Goal: Information Seeking & Learning: Learn about a topic

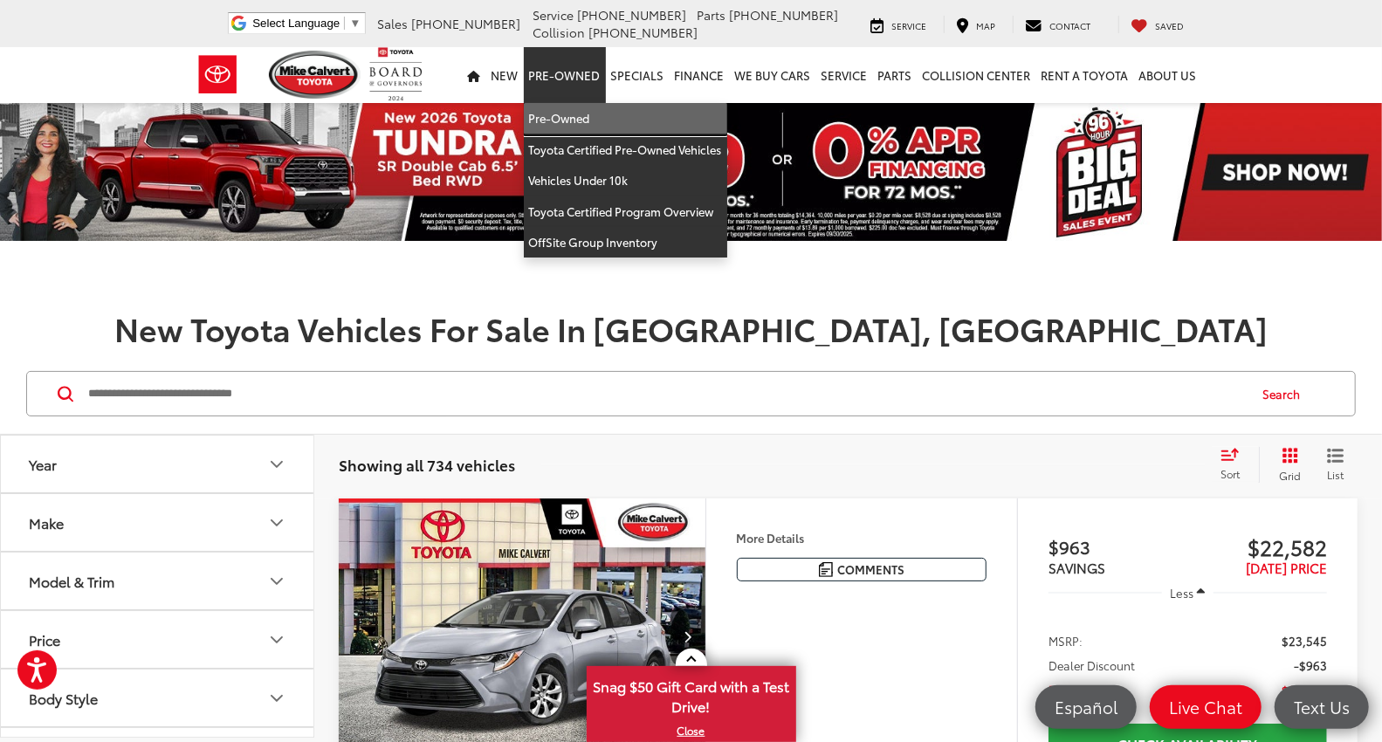
click at [556, 114] on link "Pre-Owned" at bounding box center [625, 118] width 203 height 31
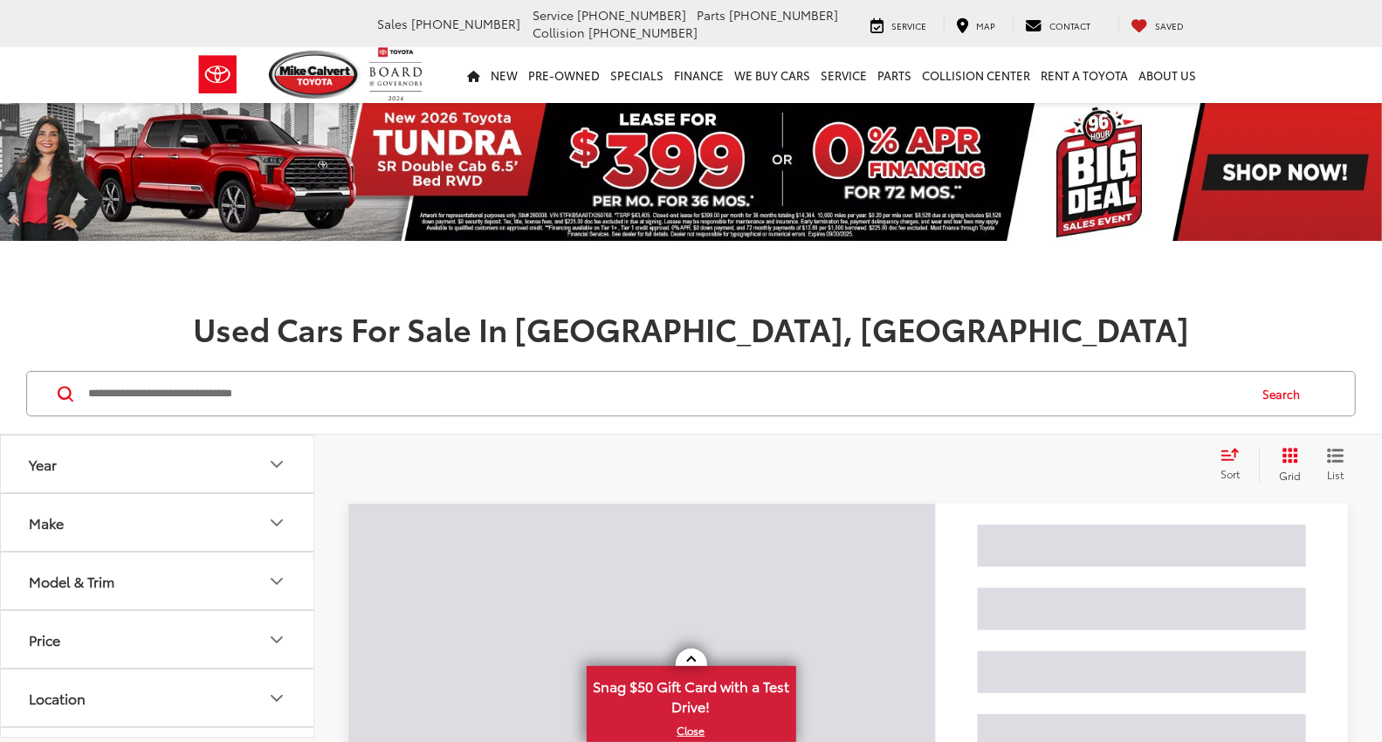
click at [250, 397] on input "Search by Make, Model, or Keyword" at bounding box center [666, 394] width 1160 height 42
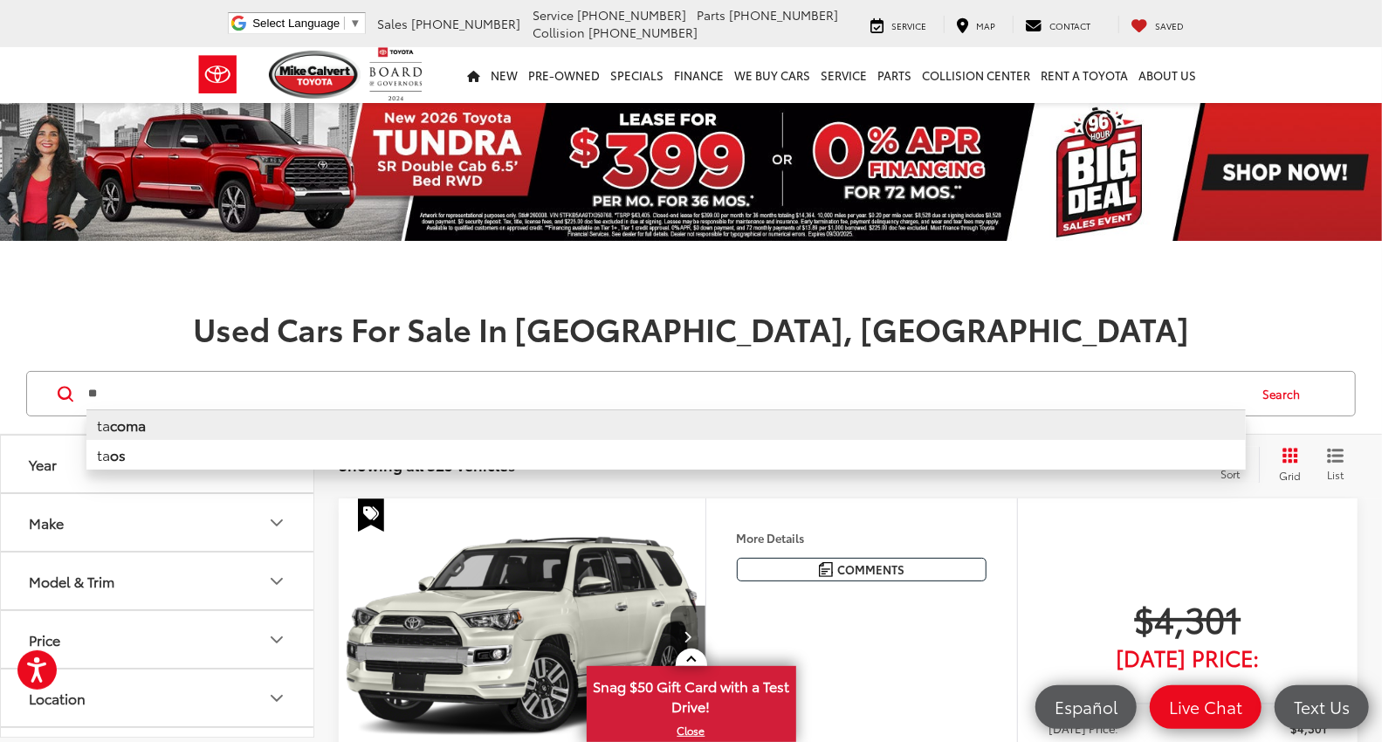
click at [146, 423] on b "coma" at bounding box center [128, 425] width 36 height 20
type input "******"
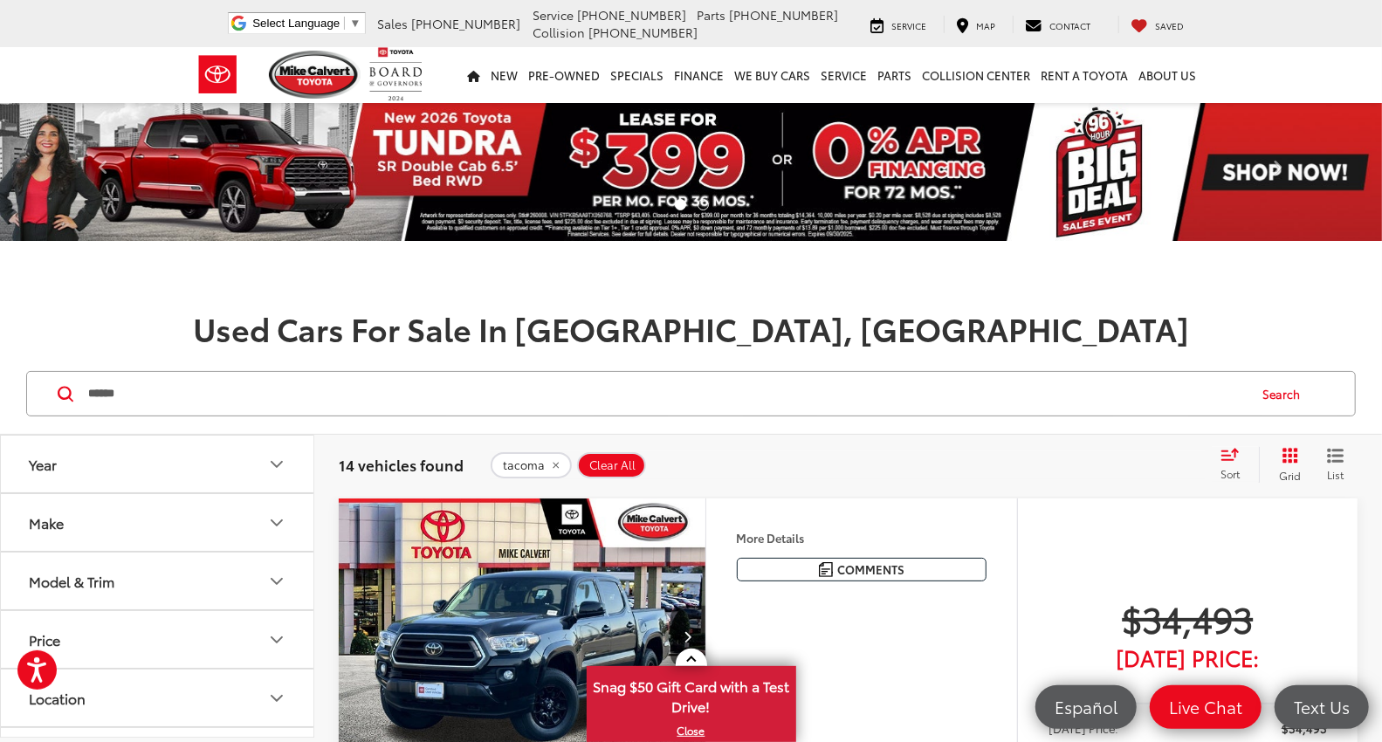
click at [1285, 457] on icon "Grid View" at bounding box center [1291, 456] width 16 height 16
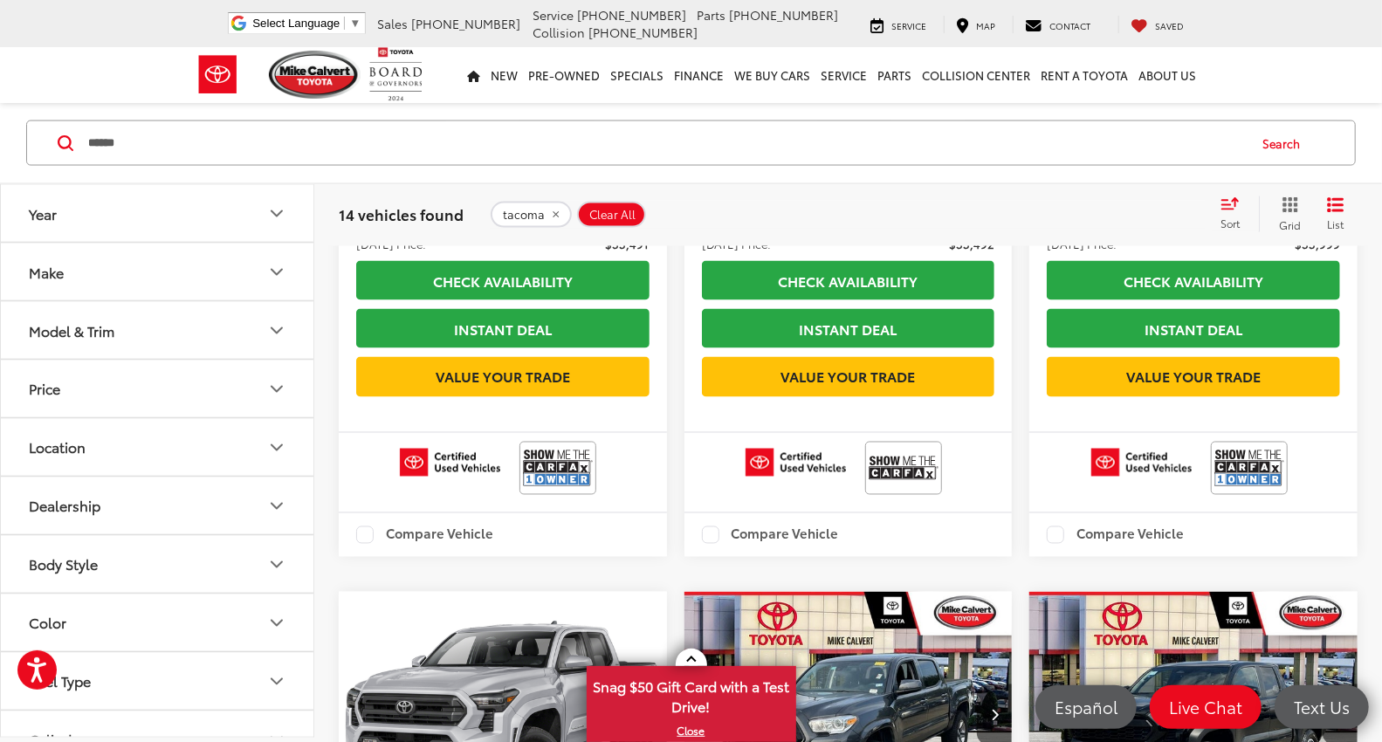
scroll to position [1746, 0]
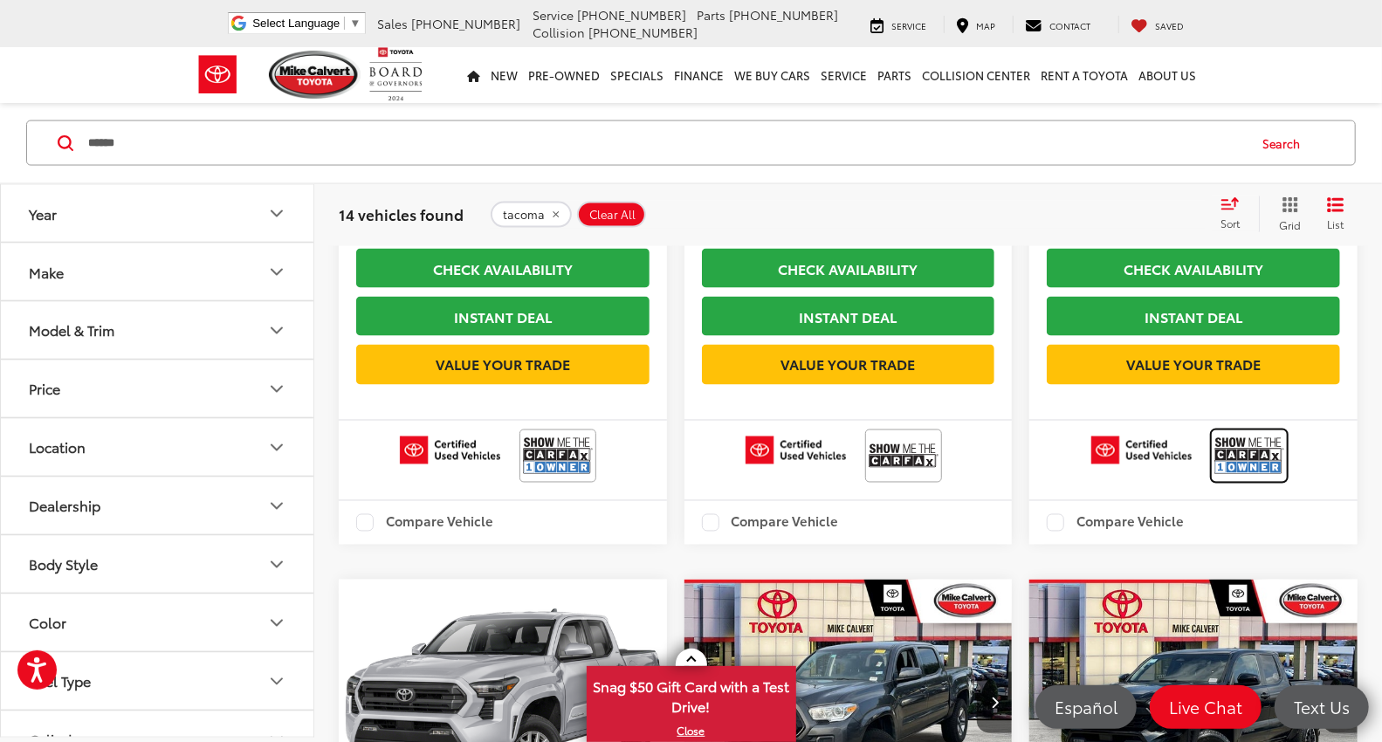
click at [1242, 479] on img at bounding box center [1250, 456] width 70 height 46
